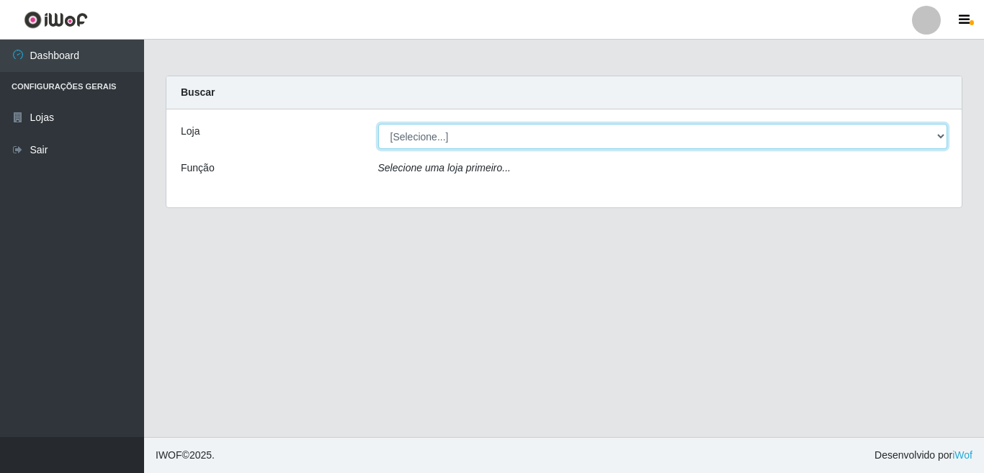
click at [944, 138] on select "[Selecione...] Rede Potiguar 3 - [GEOGRAPHIC_DATA]" at bounding box center [663, 136] width 570 height 25
select select "103"
click at [378, 124] on select "[Selecione...] Rede Potiguar 3 - [GEOGRAPHIC_DATA]" at bounding box center [663, 136] width 570 height 25
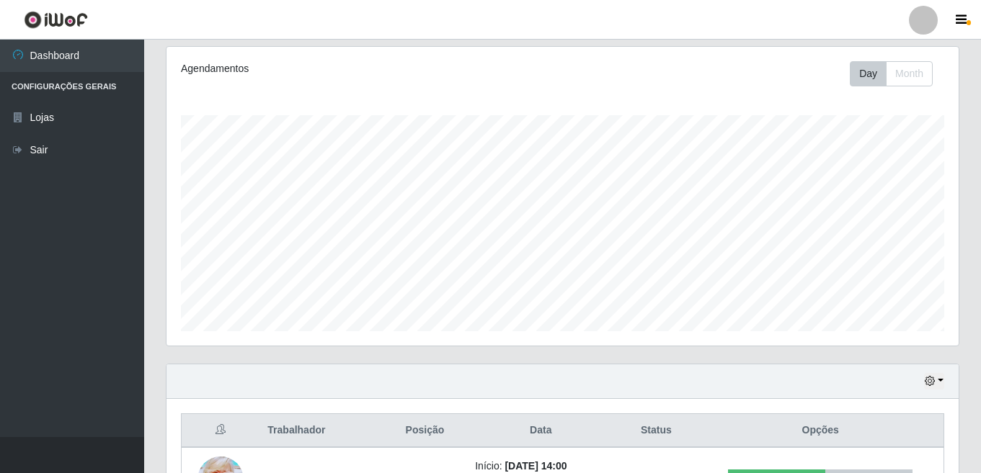
scroll to position [291, 0]
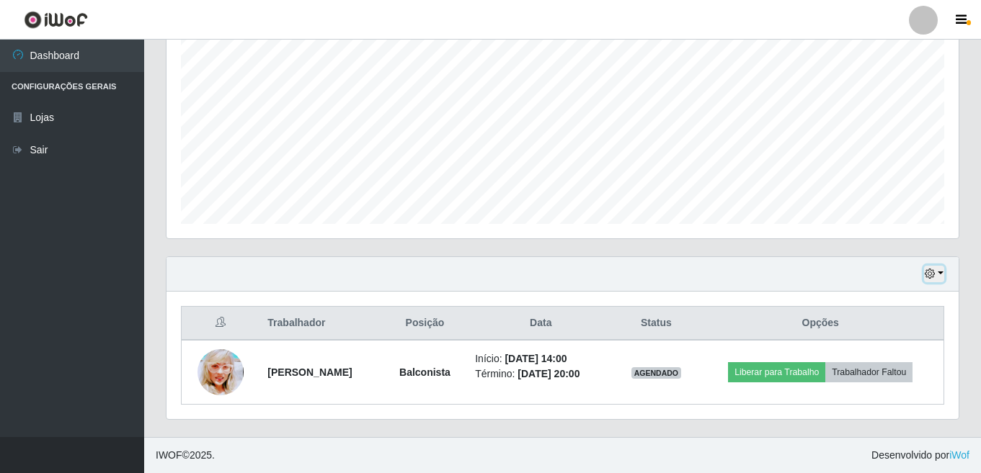
click at [938, 275] on button "button" at bounding box center [934, 274] width 20 height 17
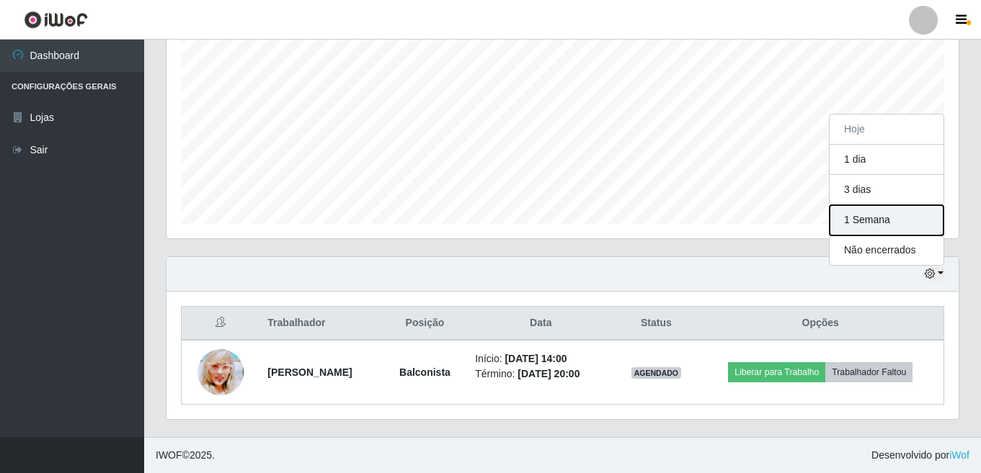
click at [865, 221] on button "1 Semana" at bounding box center [886, 220] width 114 height 30
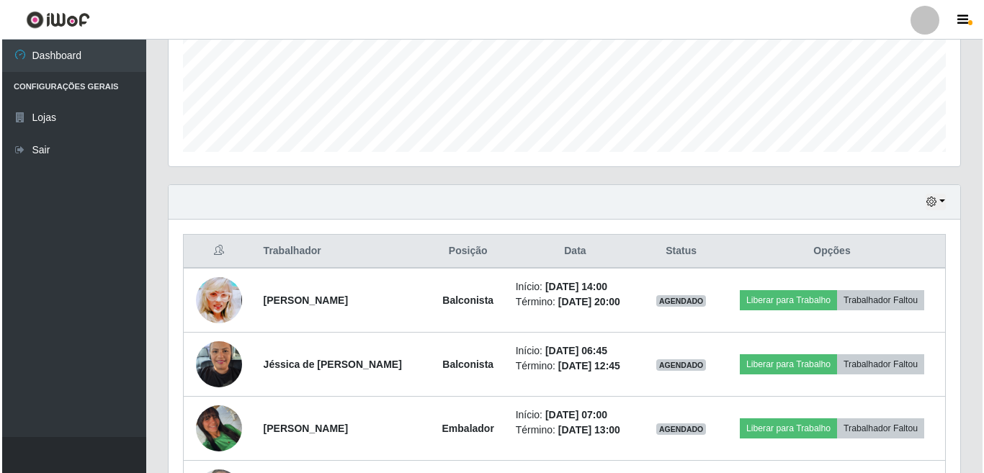
scroll to position [435, 0]
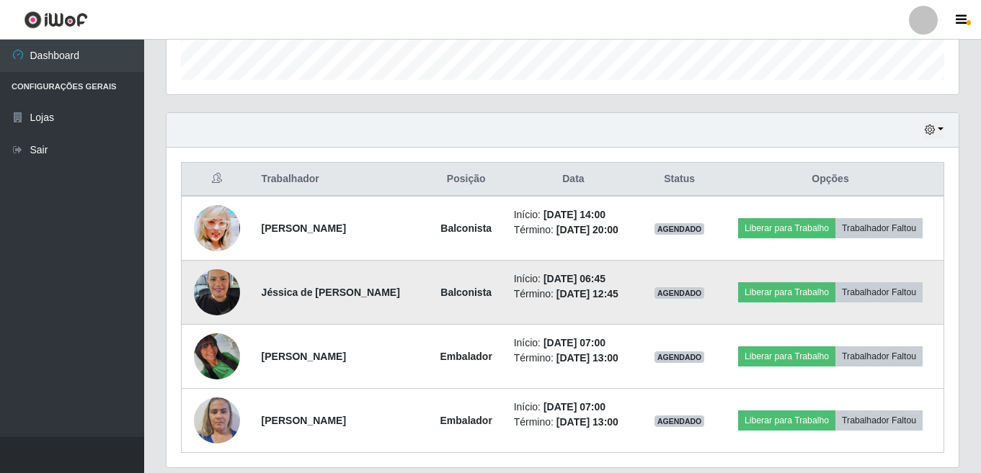
click at [221, 293] on img at bounding box center [217, 292] width 46 height 61
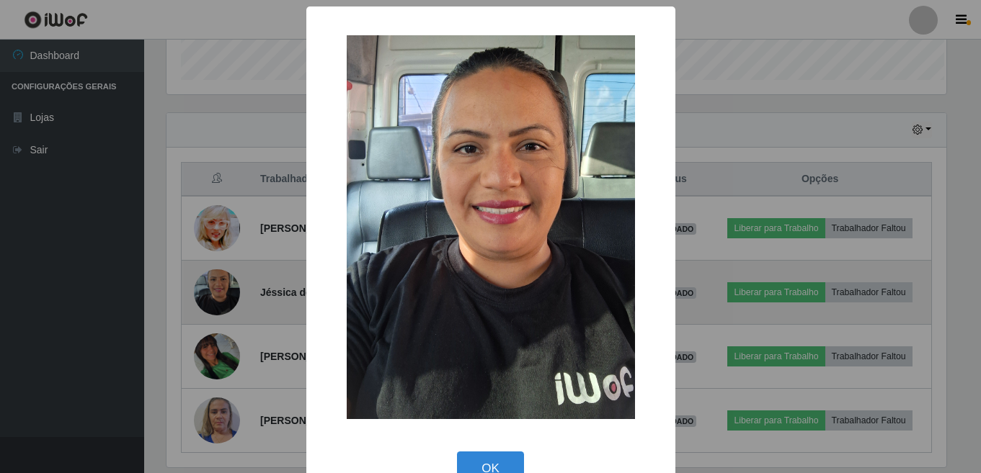
scroll to position [299, 783]
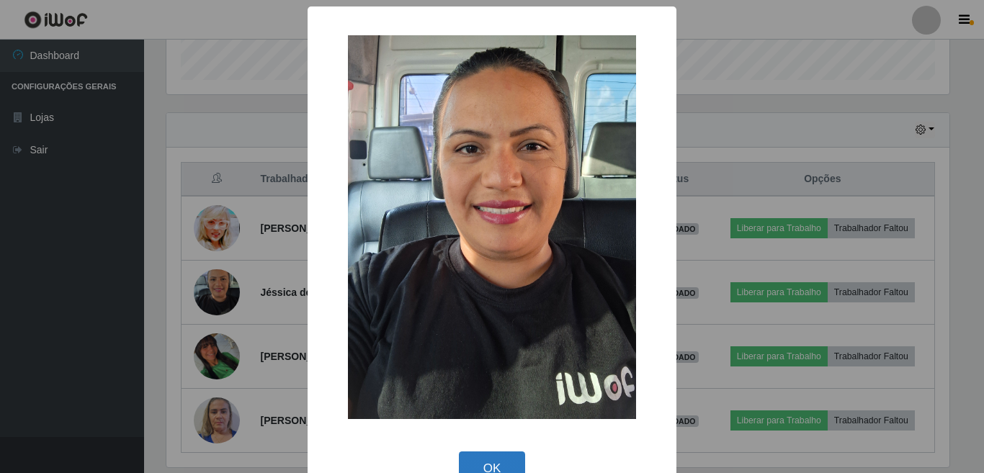
click at [484, 463] on button "OK" at bounding box center [492, 469] width 67 height 34
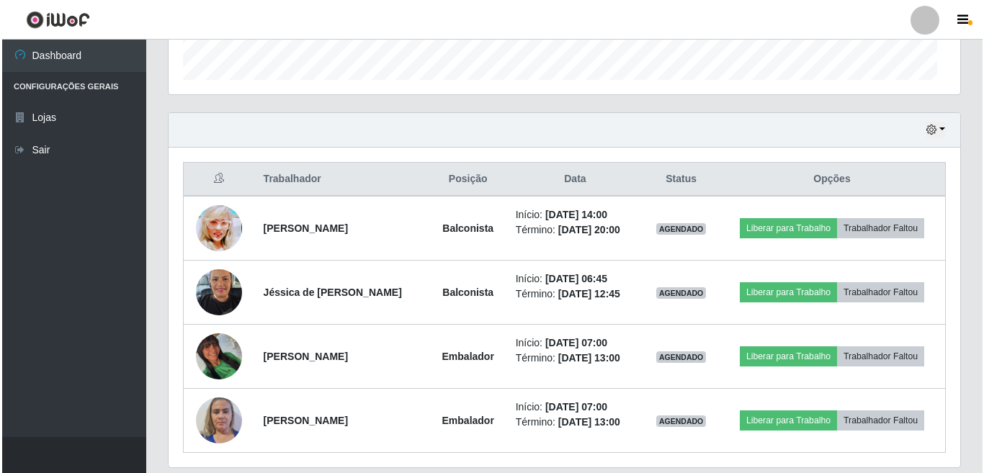
scroll to position [299, 792]
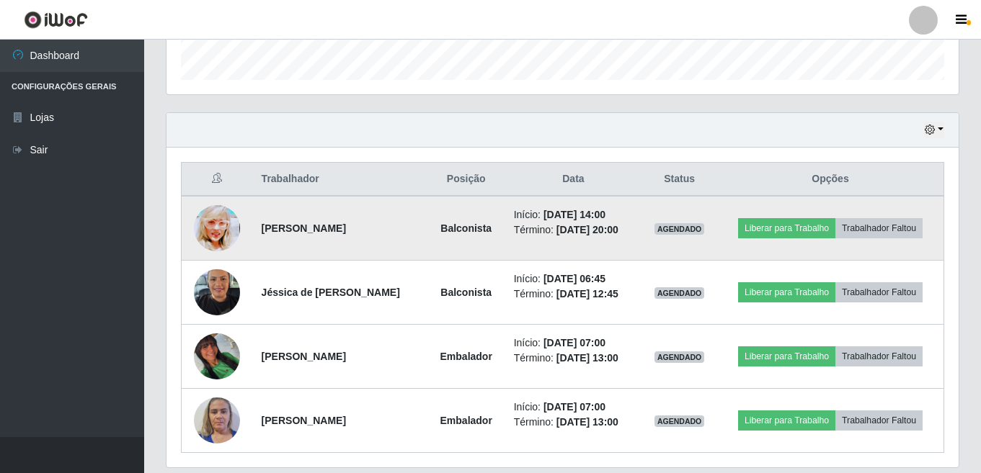
click at [209, 229] on img at bounding box center [217, 228] width 46 height 65
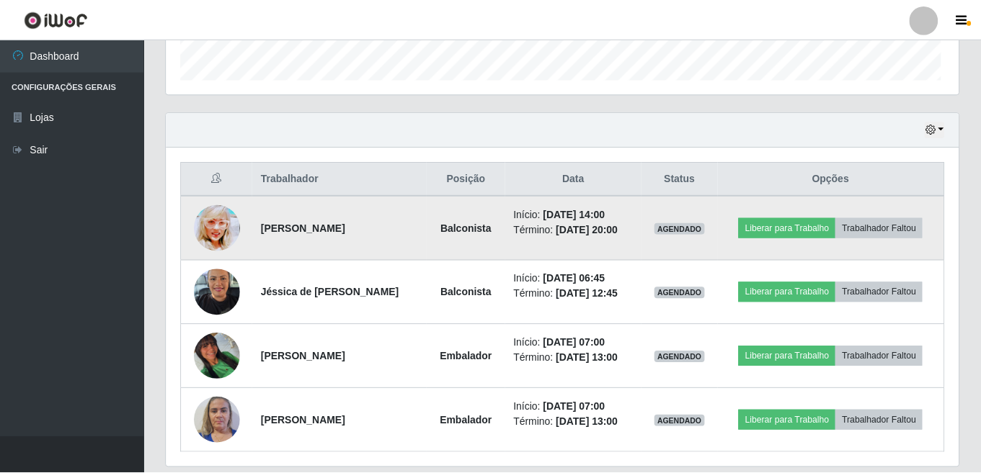
scroll to position [299, 783]
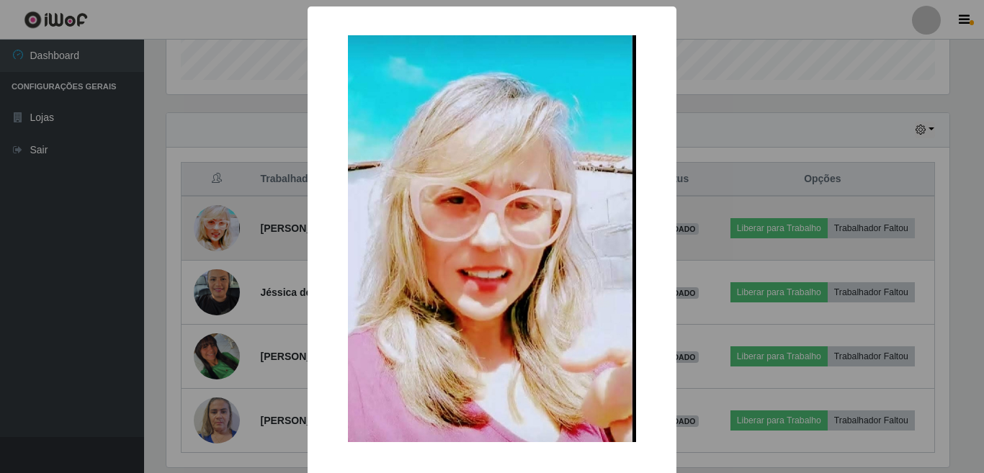
click at [209, 229] on div "× OK Cancel" at bounding box center [492, 236] width 984 height 473
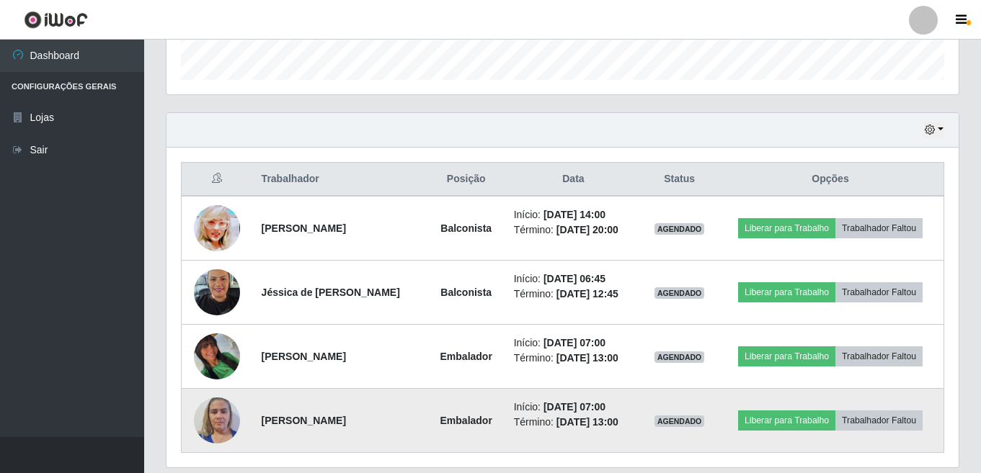
scroll to position [299, 792]
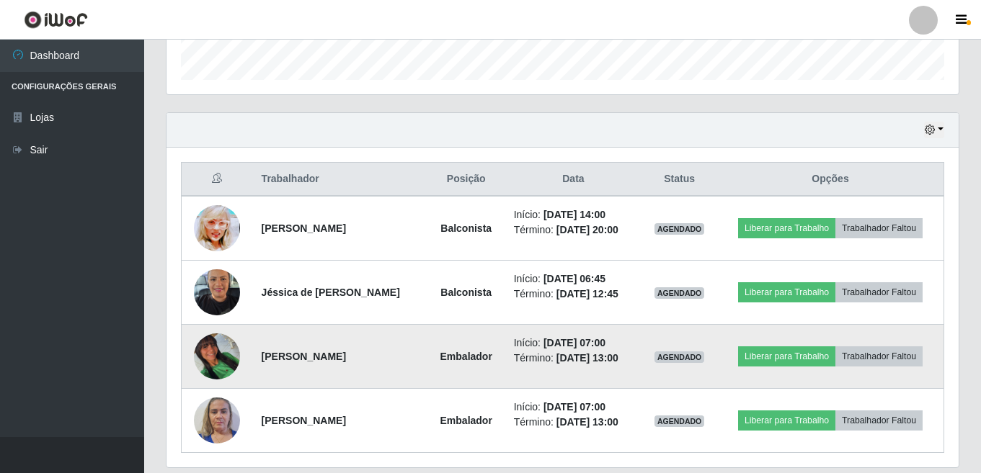
click at [221, 357] on img at bounding box center [217, 357] width 46 height 46
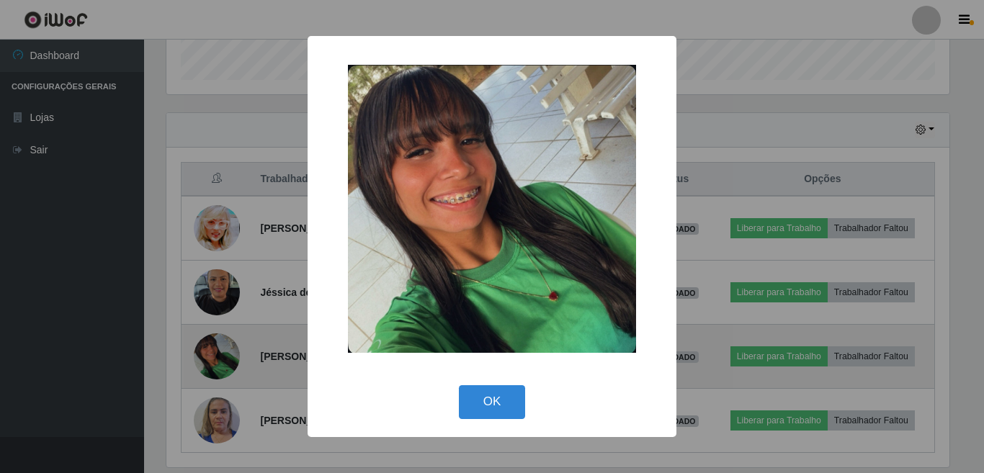
click at [221, 357] on div "× OK Cancel" at bounding box center [492, 236] width 984 height 473
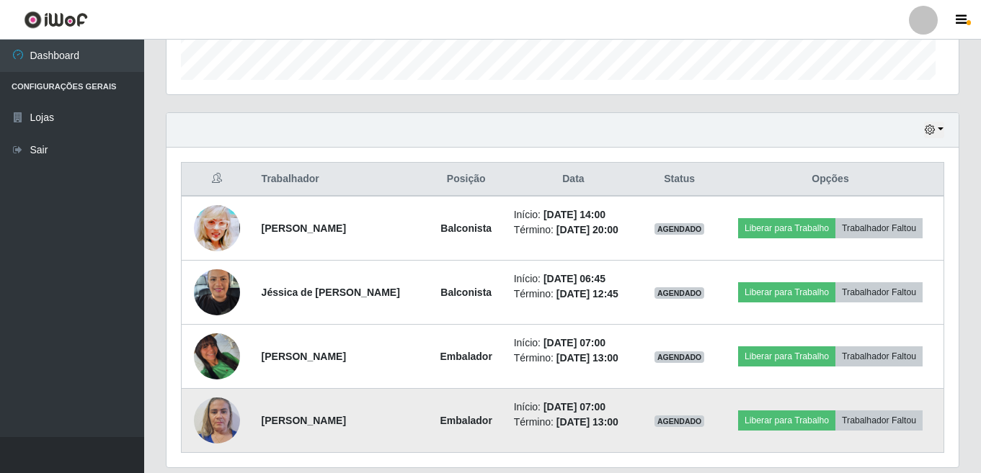
scroll to position [299, 792]
click at [215, 421] on img at bounding box center [217, 420] width 46 height 61
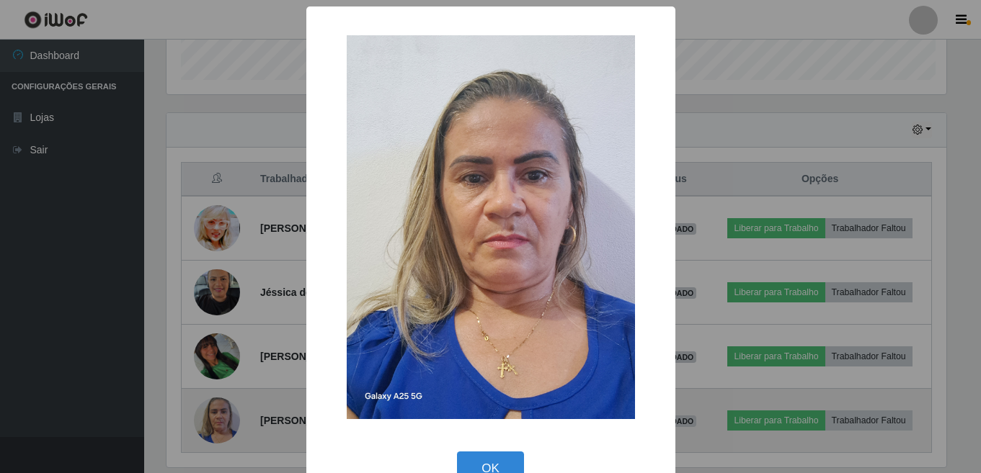
scroll to position [299, 783]
click at [215, 421] on div "× OK Cancel" at bounding box center [492, 236] width 984 height 473
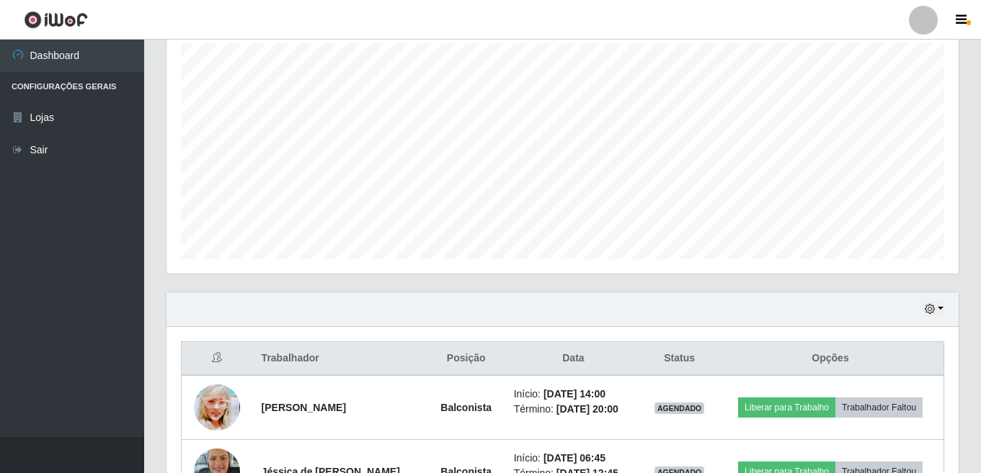
scroll to position [195, 0]
